Goal: Information Seeking & Learning: Learn about a topic

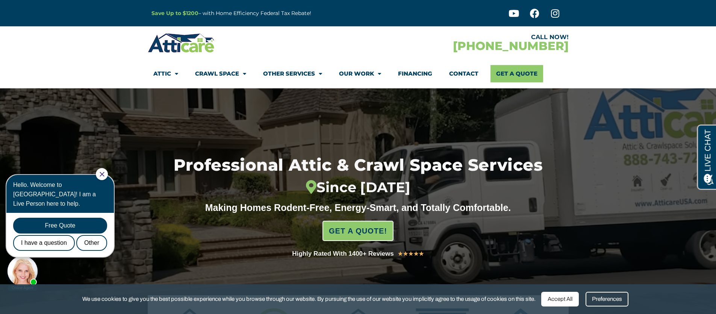
click at [104, 174] on icon "Close Chat" at bounding box center [102, 174] width 5 height 5
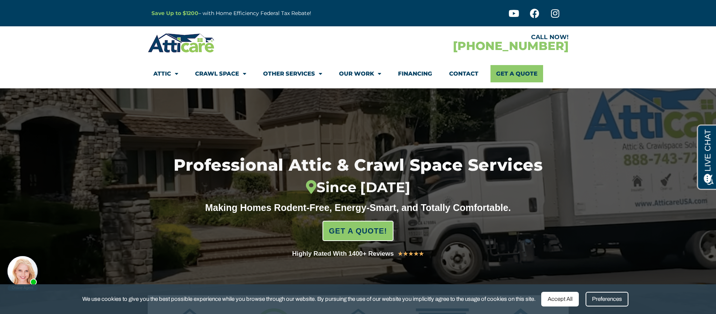
click at [107, 173] on div at bounding box center [358, 204] width 716 height 233
click at [537, 12] on icon at bounding box center [534, 13] width 9 height 9
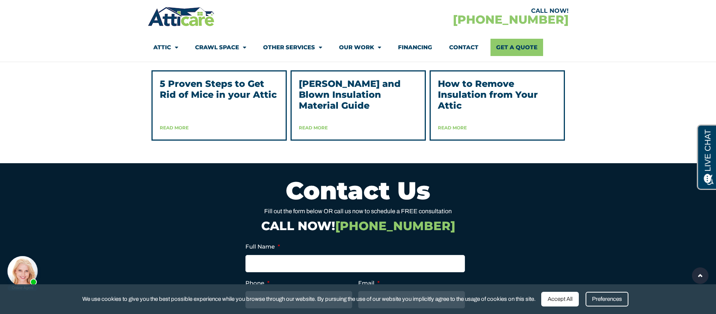
scroll to position [1942, 0]
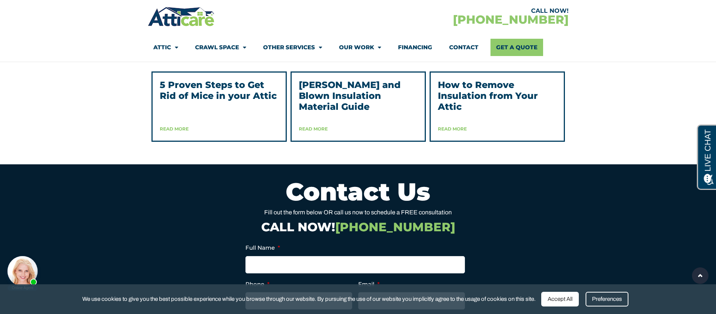
click at [196, 101] on link "5 Proven Steps to Get Rid of Mice in your Attic" at bounding box center [218, 90] width 117 height 22
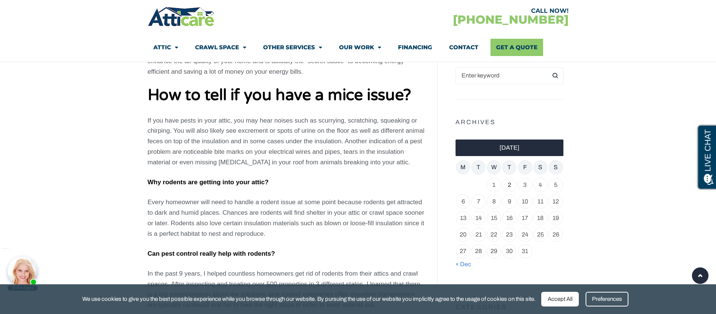
scroll to position [538, 0]
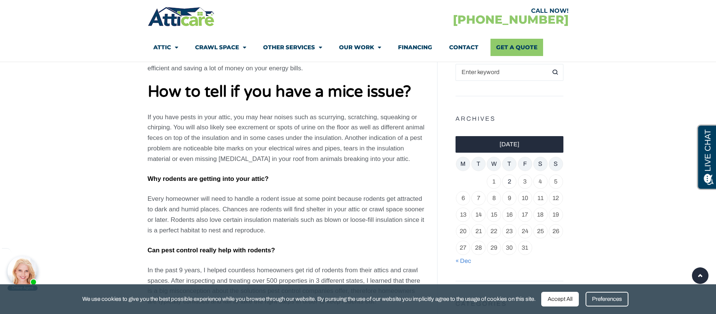
drag, startPoint x: 494, startPoint y: 173, endPoint x: 507, endPoint y: 172, distance: 13.9
click at [494, 173] on td "1" at bounding box center [493, 181] width 15 height 17
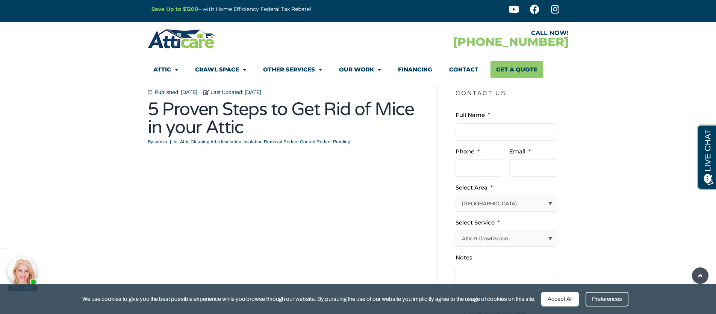
scroll to position [0, 0]
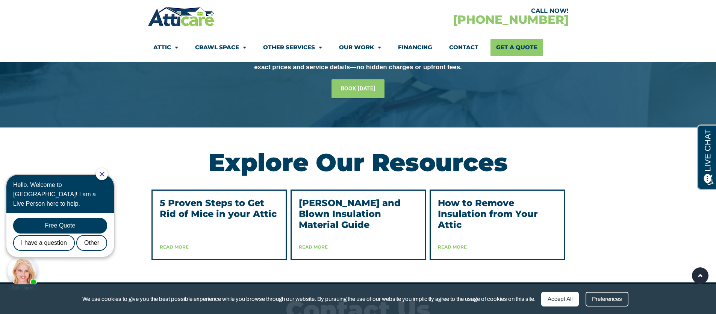
scroll to position [1871, 0]
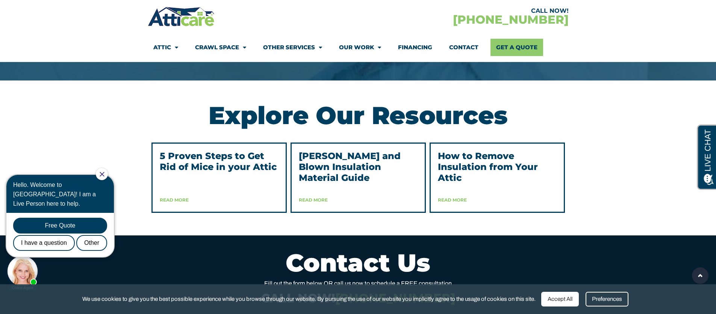
click at [347, 171] on link "Batts and Blown Insulation Material Guide" at bounding box center [350, 166] width 102 height 33
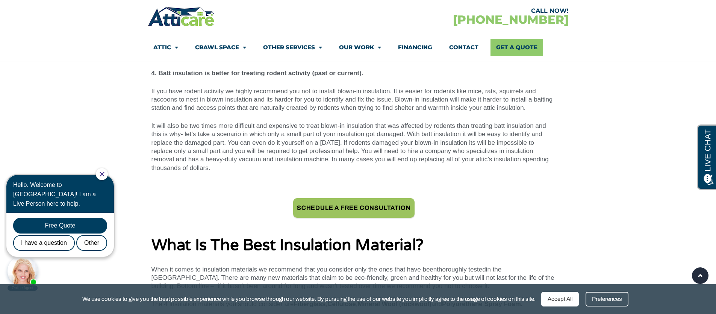
scroll to position [2397, 0]
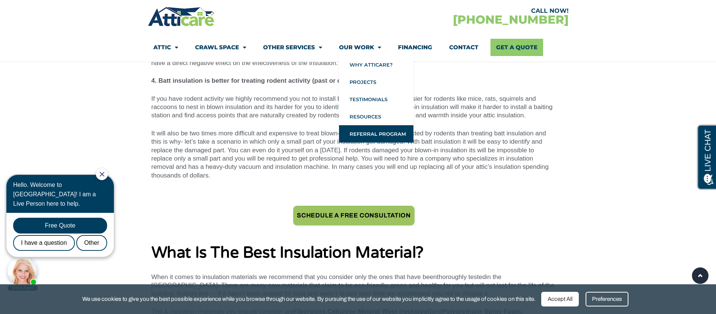
click at [378, 129] on link "Referral Program" at bounding box center [376, 133] width 74 height 17
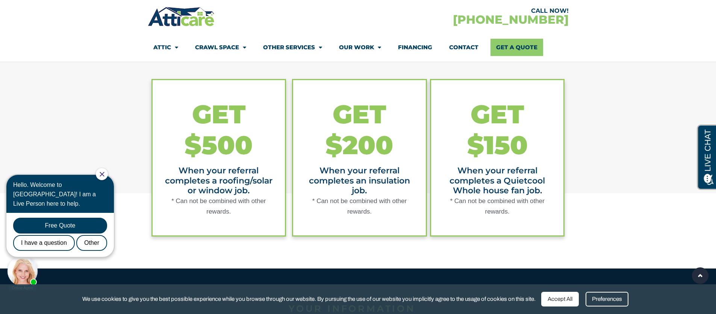
scroll to position [542, 0]
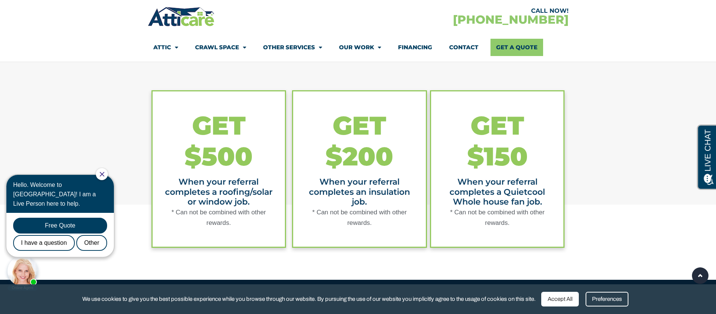
click at [104, 174] on icon "Close Chat" at bounding box center [102, 174] width 5 height 5
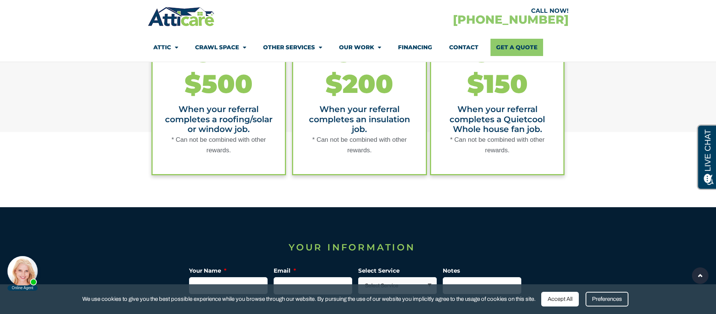
scroll to position [608, 0]
